Goal: Transaction & Acquisition: Purchase product/service

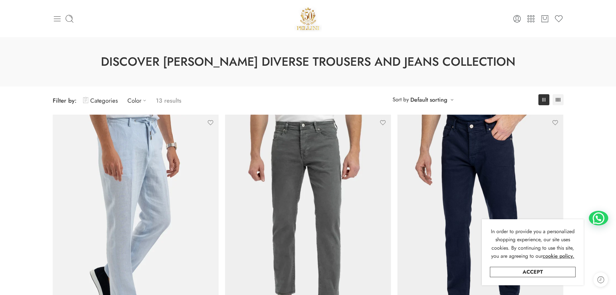
click at [55, 21] on icon at bounding box center [57, 18] width 7 height 5
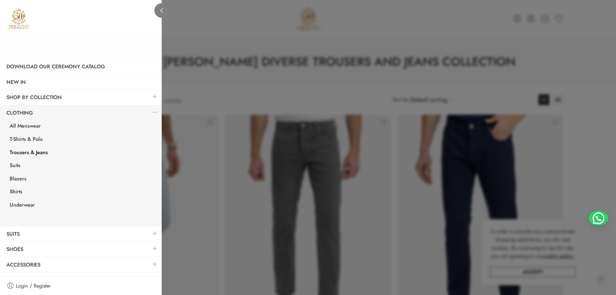
click at [164, 5] on link at bounding box center [162, 10] width 15 height 15
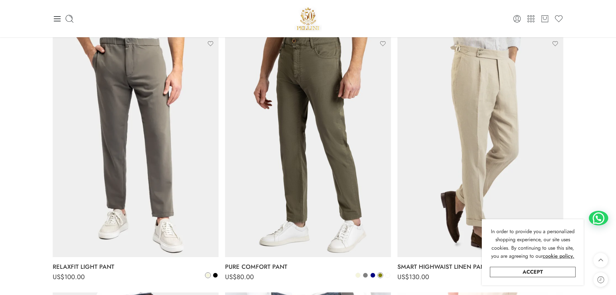
scroll to position [226, 0]
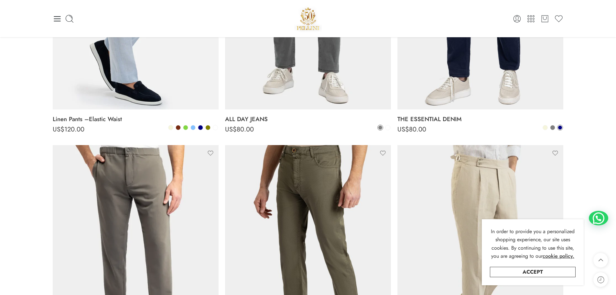
click at [303, 15] on img at bounding box center [308, 18] width 28 height 27
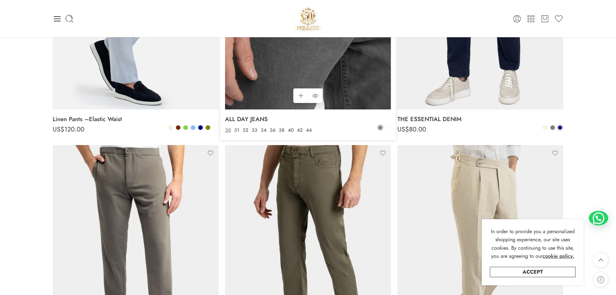
scroll to position [182, 0]
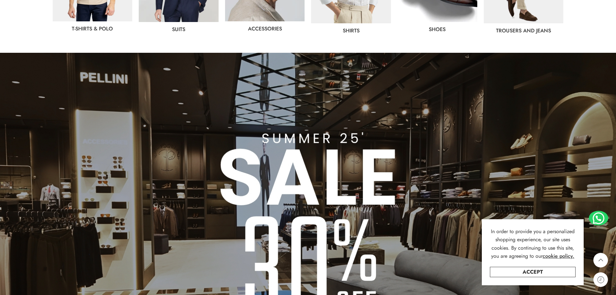
scroll to position [582, 0]
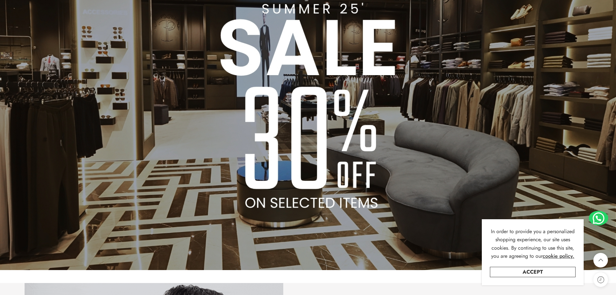
click at [292, 144] on img at bounding box center [308, 96] width 616 height 347
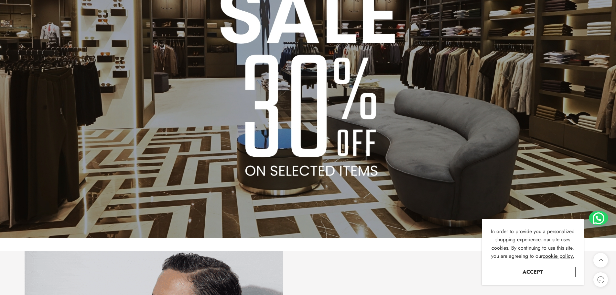
scroll to position [679, 0]
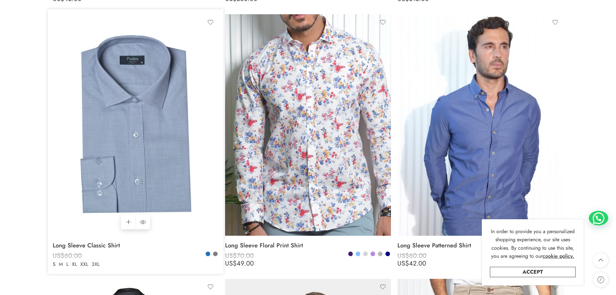
scroll to position [3557, 0]
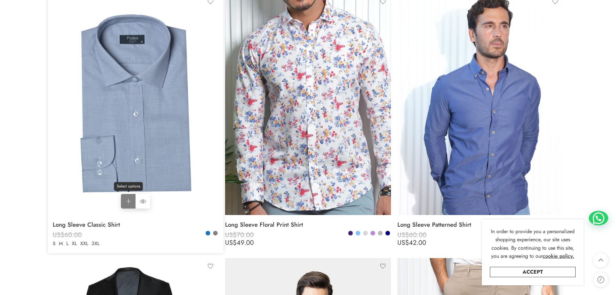
click at [130, 200] on link "Select options Select options" at bounding box center [128, 201] width 15 height 15
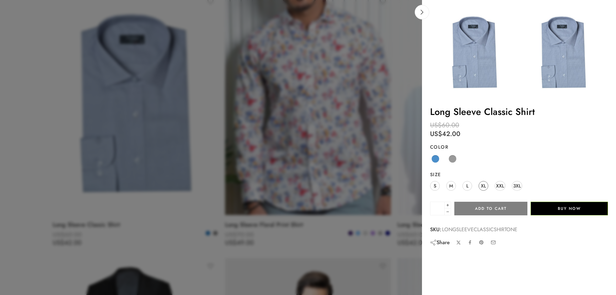
click at [485, 187] on span "XL" at bounding box center [483, 185] width 5 height 9
click at [452, 160] on span at bounding box center [453, 159] width 8 height 8
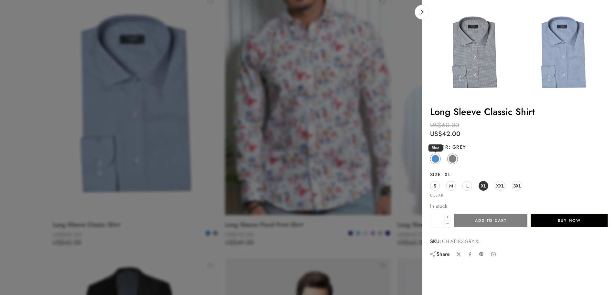
click at [434, 158] on span at bounding box center [435, 159] width 8 height 8
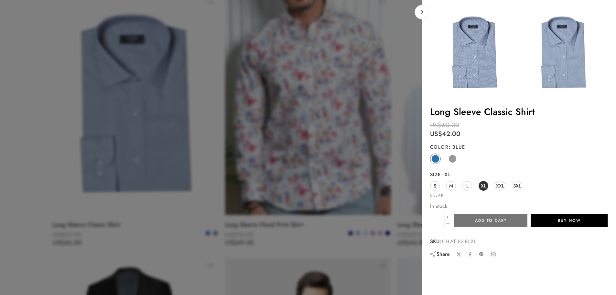
click at [472, 217] on button "Add to cart" at bounding box center [490, 220] width 73 height 14
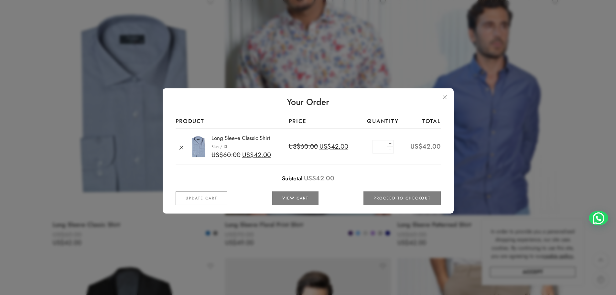
click at [441, 101] on link at bounding box center [445, 97] width 12 height 12
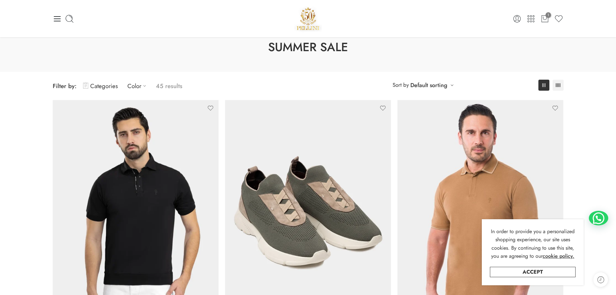
scroll to position [0, 0]
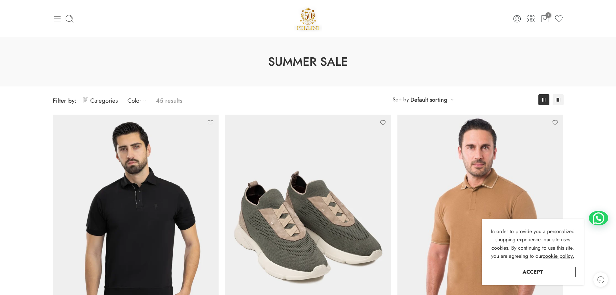
click at [53, 20] on icon at bounding box center [57, 18] width 9 height 9
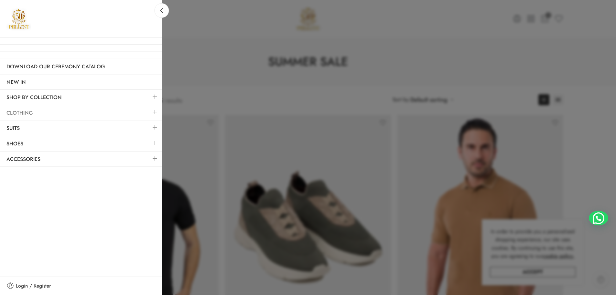
click at [64, 113] on link "Clothing" at bounding box center [81, 112] width 162 height 15
click at [79, 114] on link "Clothing" at bounding box center [81, 112] width 162 height 15
click at [154, 114] on link at bounding box center [155, 112] width 14 height 14
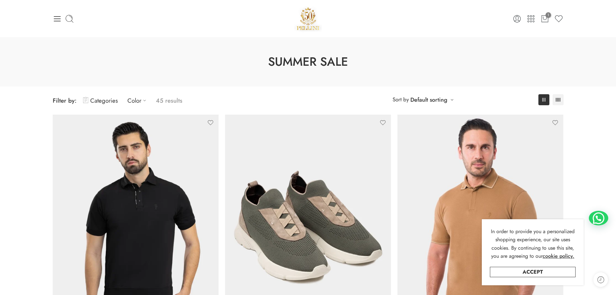
click at [303, 28] on img at bounding box center [308, 18] width 28 height 27
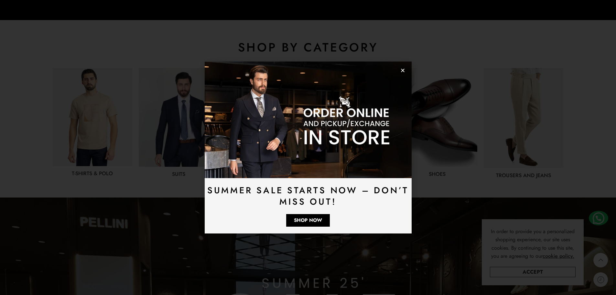
scroll to position [323, 0]
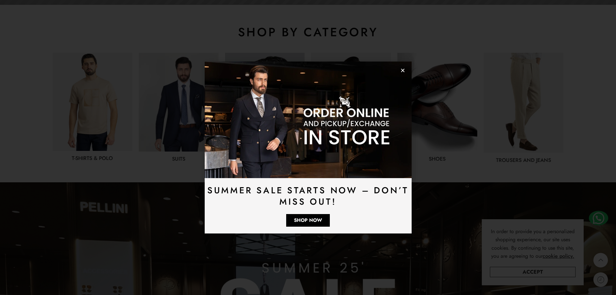
click at [401, 72] on use "Close" at bounding box center [403, 71] width 4 height 4
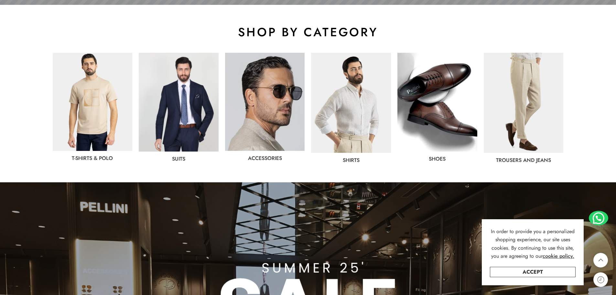
click at [521, 103] on img at bounding box center [524, 103] width 80 height 100
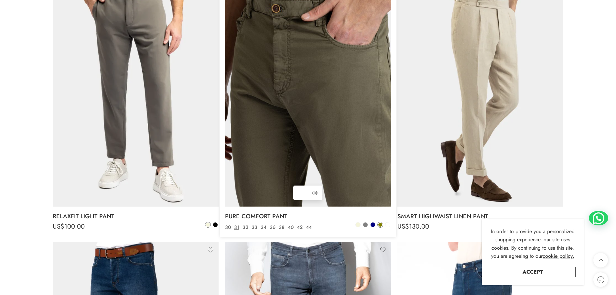
scroll to position [388, 0]
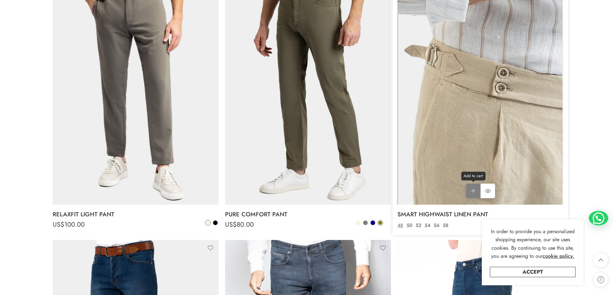
click at [471, 193] on link "Add to cart Add to cart" at bounding box center [473, 190] width 15 height 15
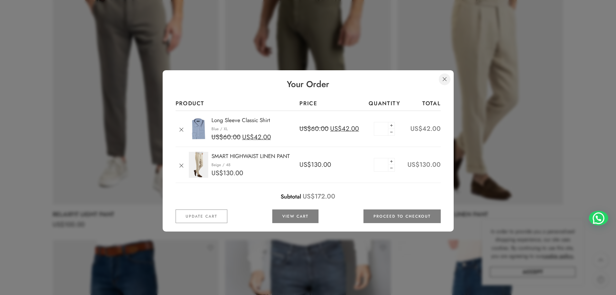
click at [446, 80] on link at bounding box center [445, 79] width 12 height 12
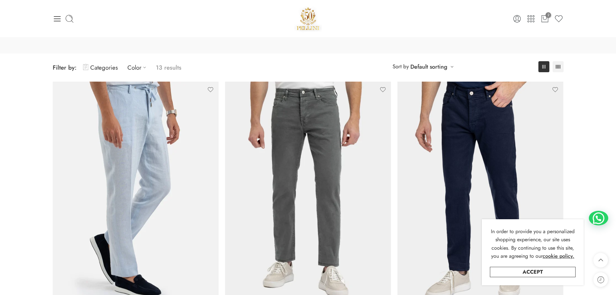
scroll to position [0, 0]
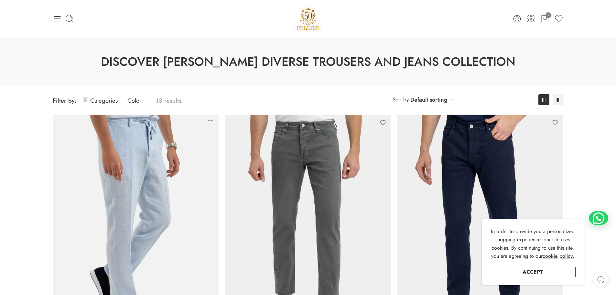
click at [308, 25] on img at bounding box center [308, 18] width 28 height 27
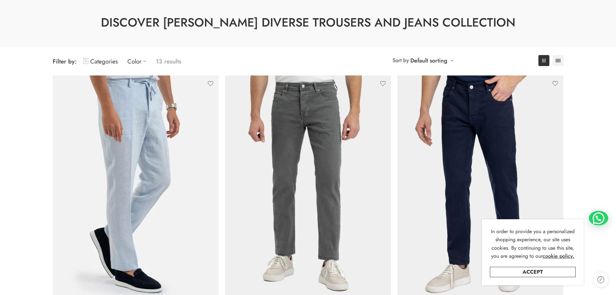
scroll to position [152, 0]
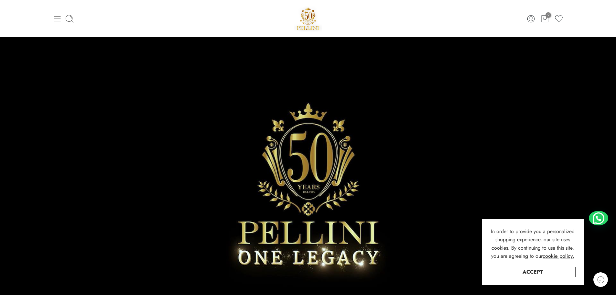
click at [56, 17] on icon at bounding box center [57, 18] width 9 height 9
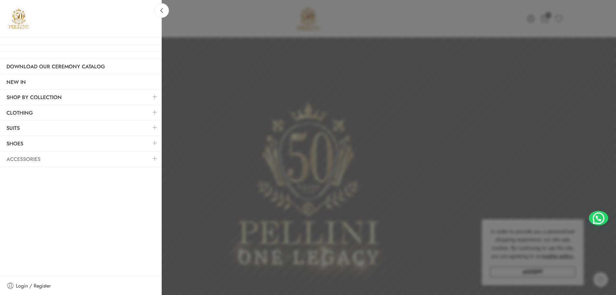
click at [102, 163] on link "Accessories" at bounding box center [81, 159] width 162 height 15
click at [156, 159] on link at bounding box center [155, 158] width 14 height 14
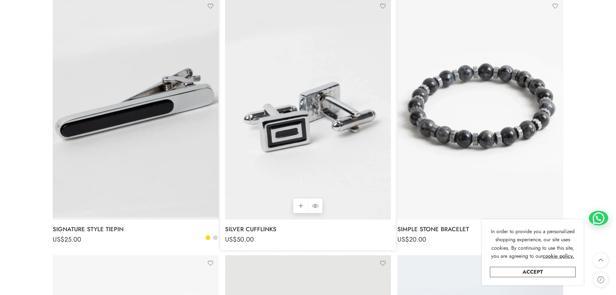
scroll to position [3753, 0]
